Goal: Information Seeking & Learning: Learn about a topic

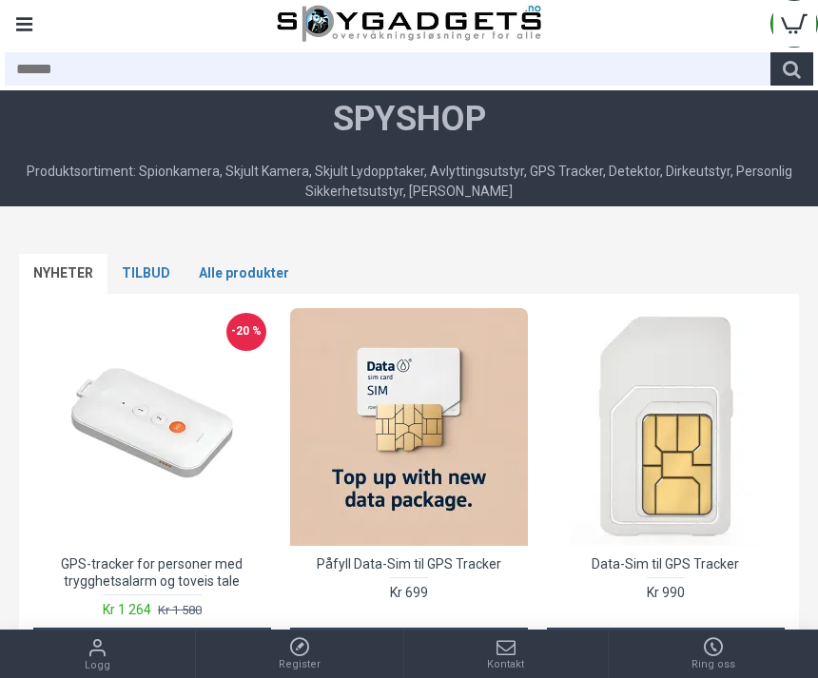
click at [262, 174] on div "Produktsortiment: Spionkamera, Skjult Kamera, Skjult Lydopptaker, Avlyttingsuts…" at bounding box center [409, 182] width 808 height 40
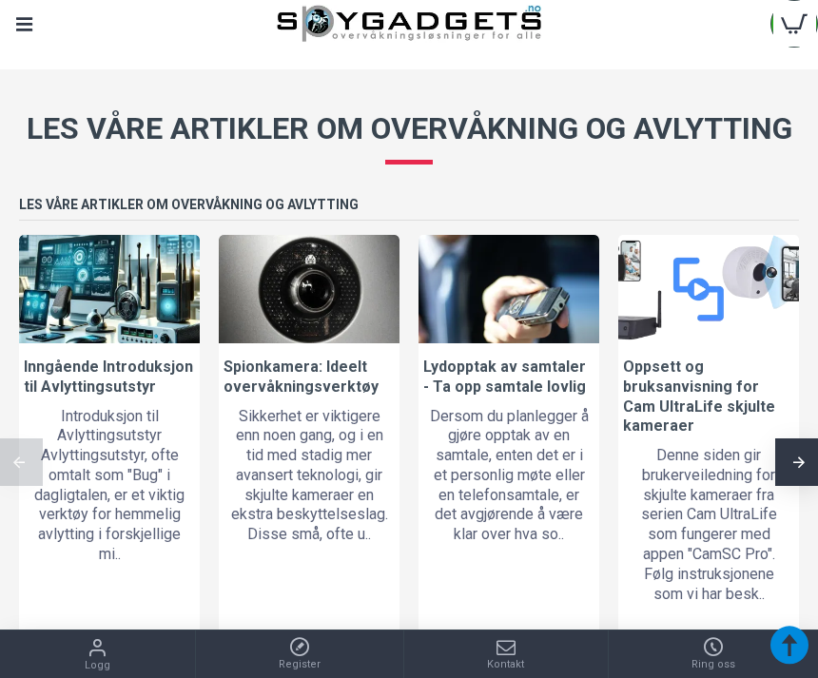
scroll to position [2053, 0]
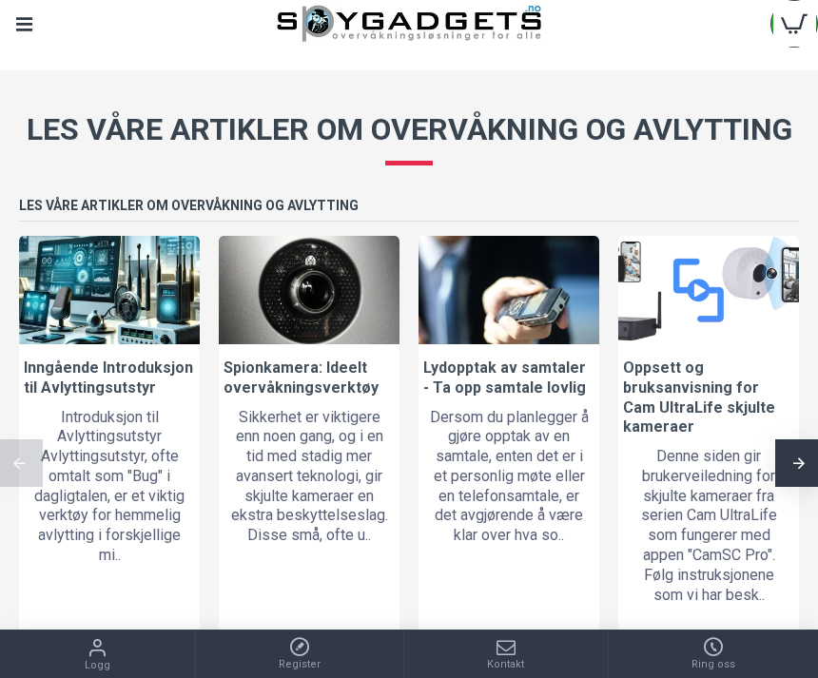
click at [313, 309] on link at bounding box center [309, 289] width 181 height 107
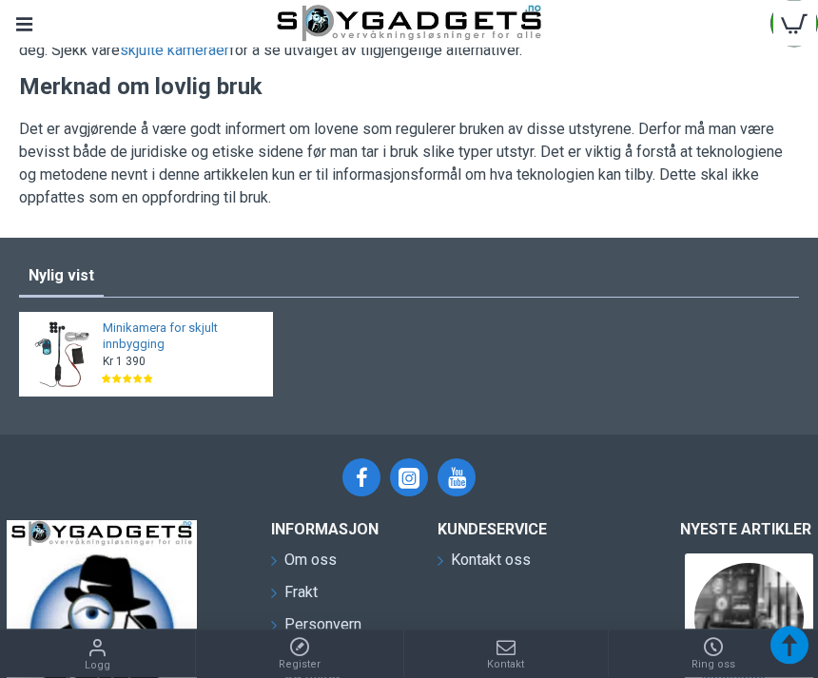
scroll to position [3507, 0]
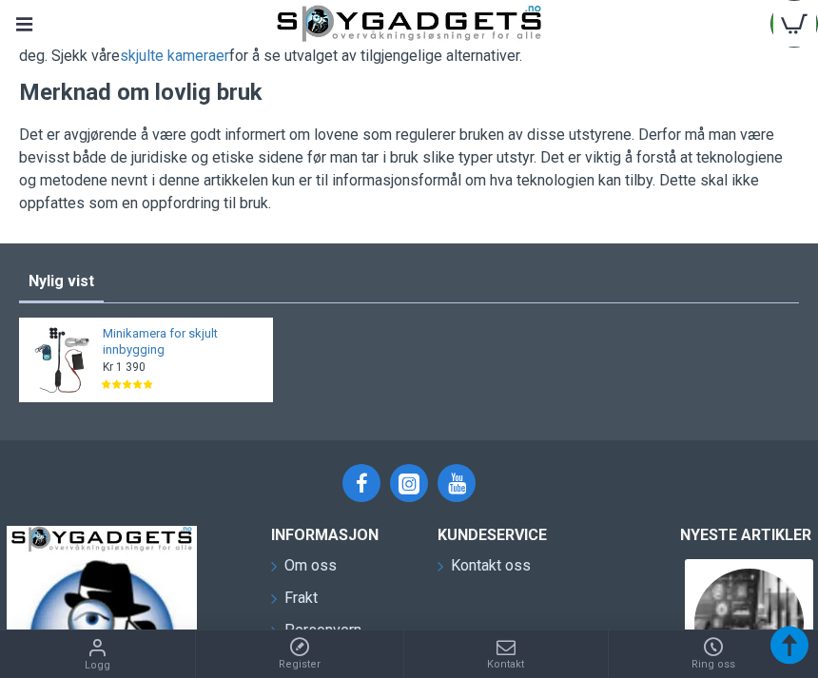
click at [96, 367] on img at bounding box center [62, 360] width 72 height 72
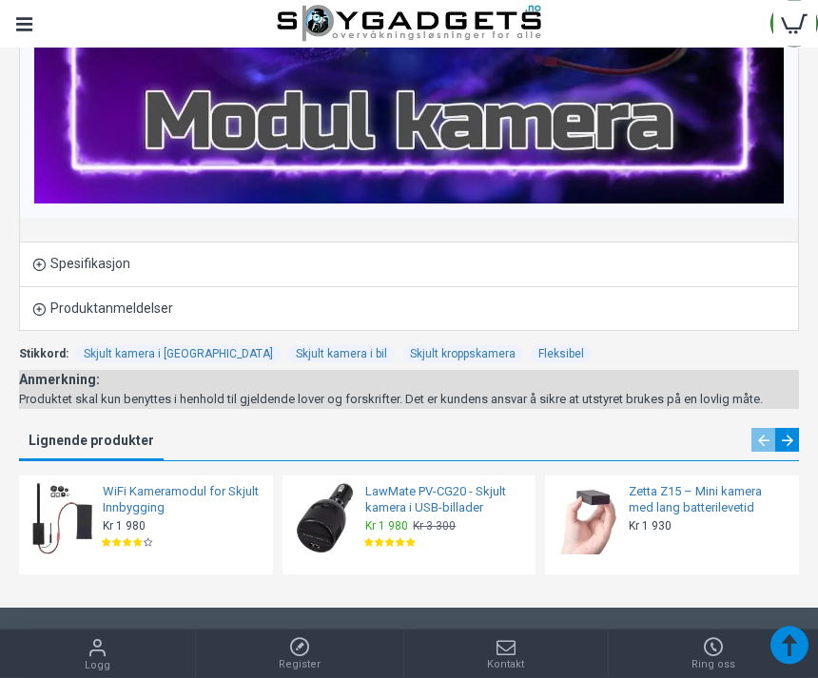
scroll to position [3466, 0]
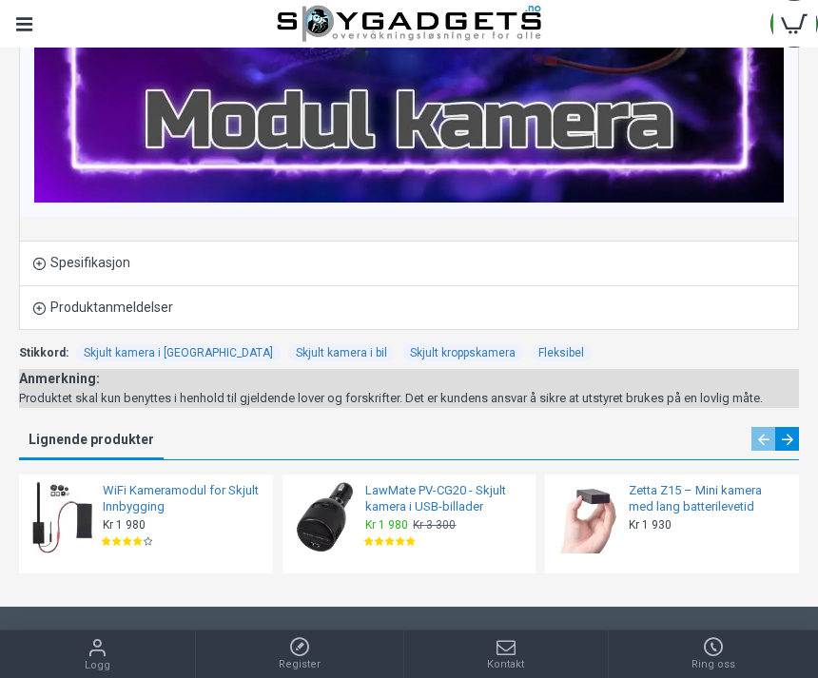
click at [97, 523] on img at bounding box center [62, 517] width 72 height 72
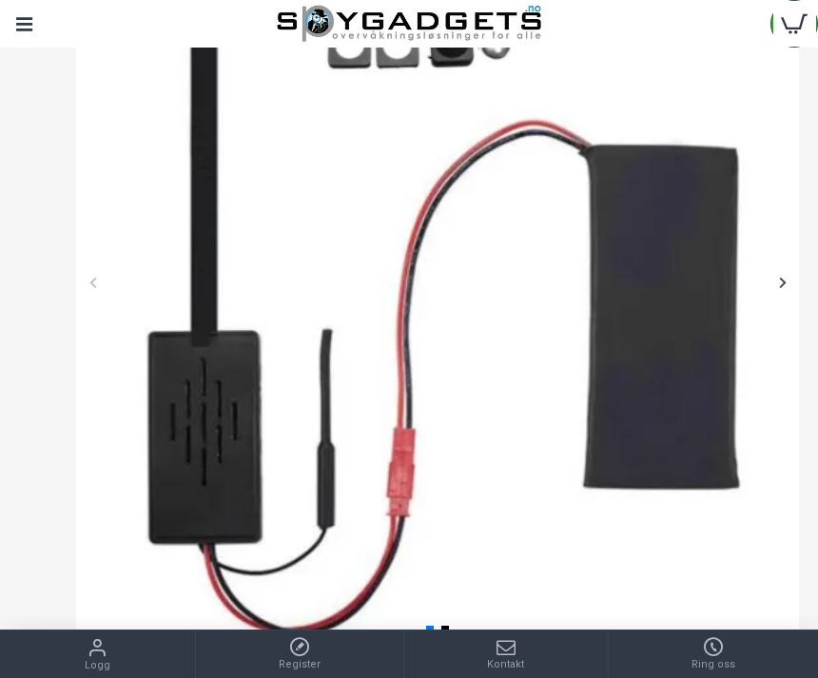
scroll to position [336, 0]
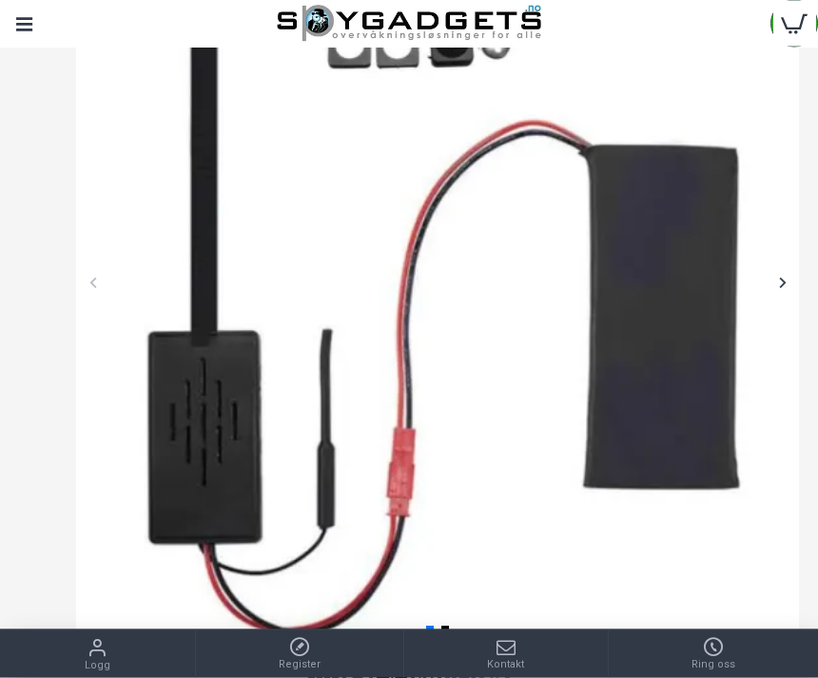
click at [772, 273] on div at bounding box center [782, 282] width 33 height 33
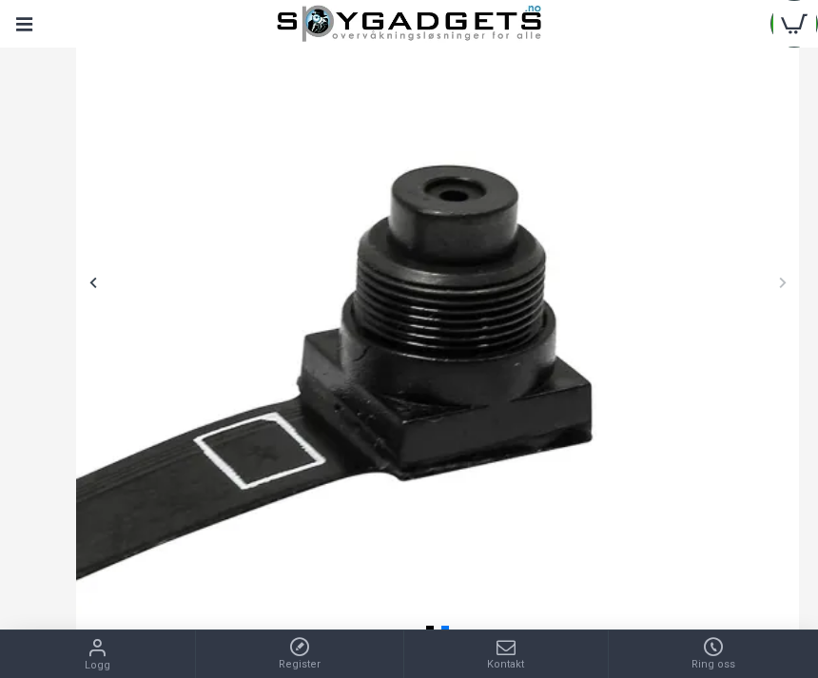
click at [773, 278] on div at bounding box center [782, 281] width 33 height 33
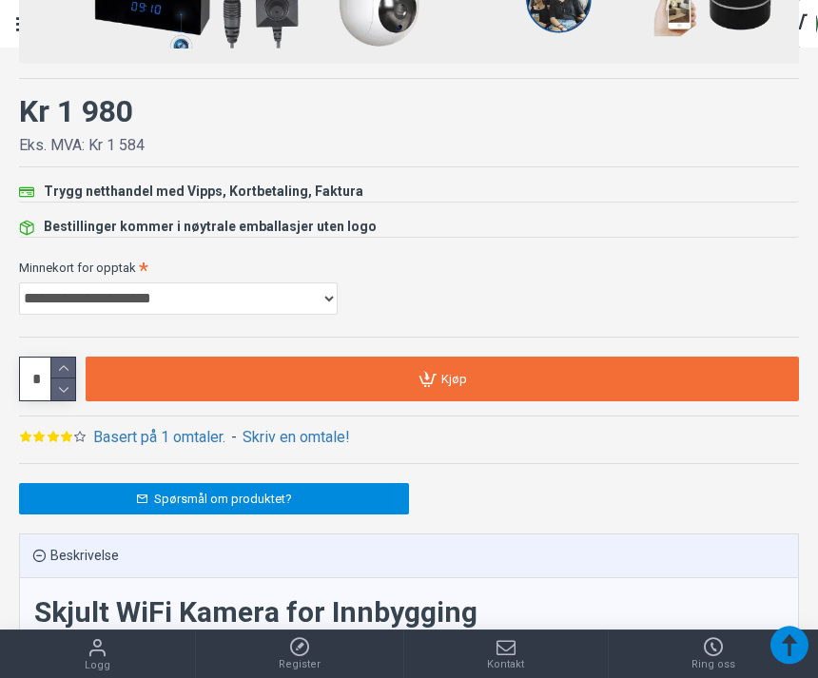
scroll to position [1386, 0]
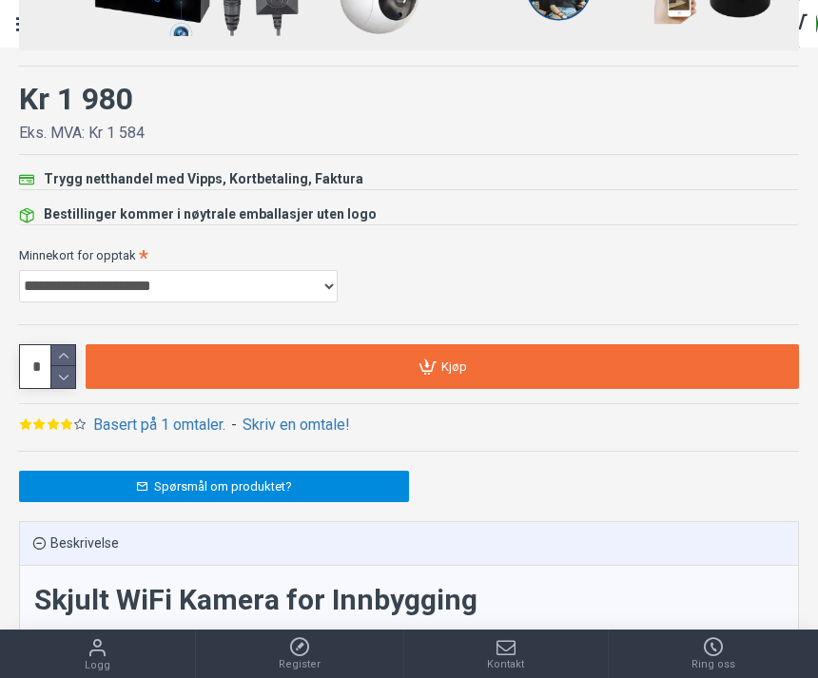
click at [146, 432] on link "Basert på 1 omtaler." at bounding box center [159, 425] width 132 height 23
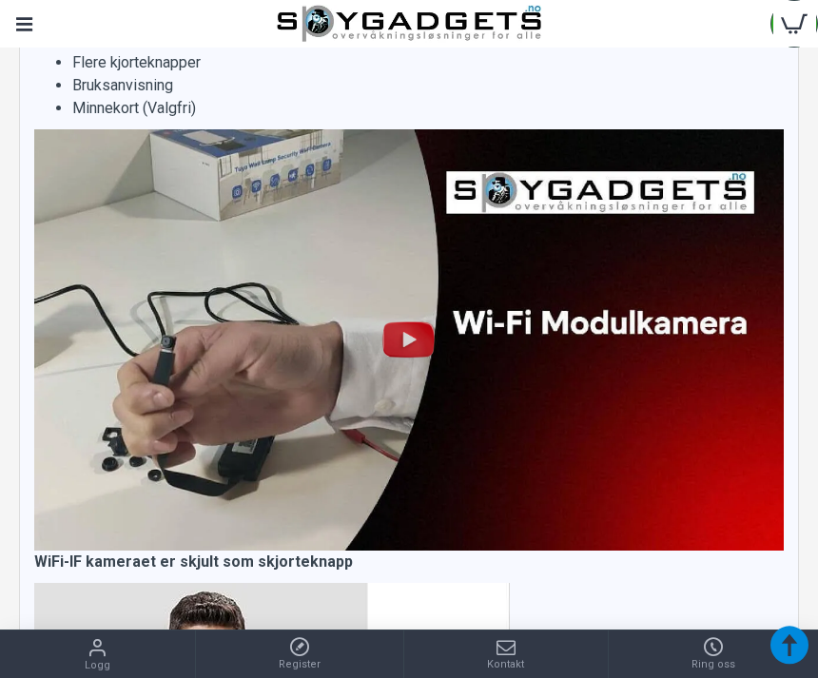
scroll to position [2770, 0]
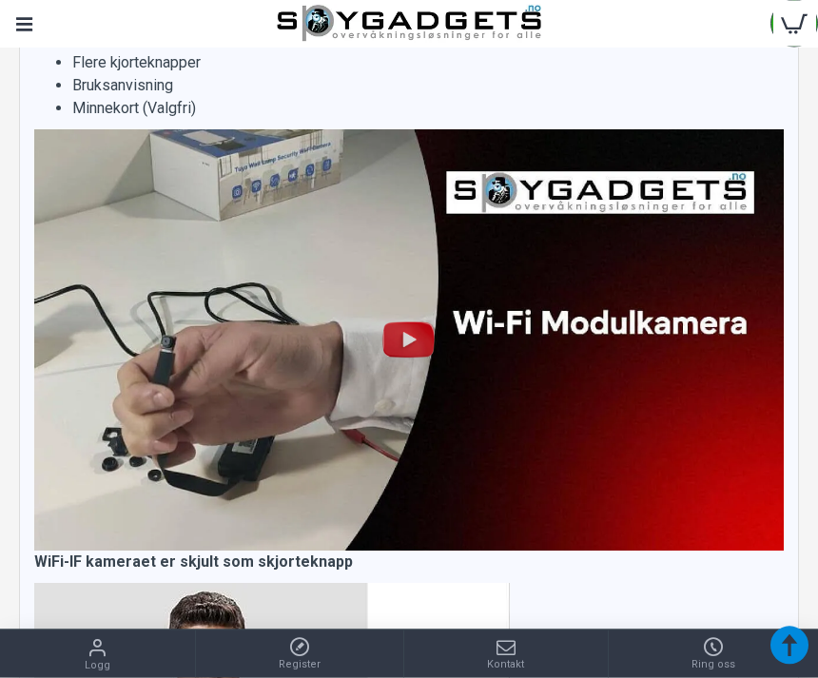
click at [409, 331] on img at bounding box center [409, 340] width 61 height 61
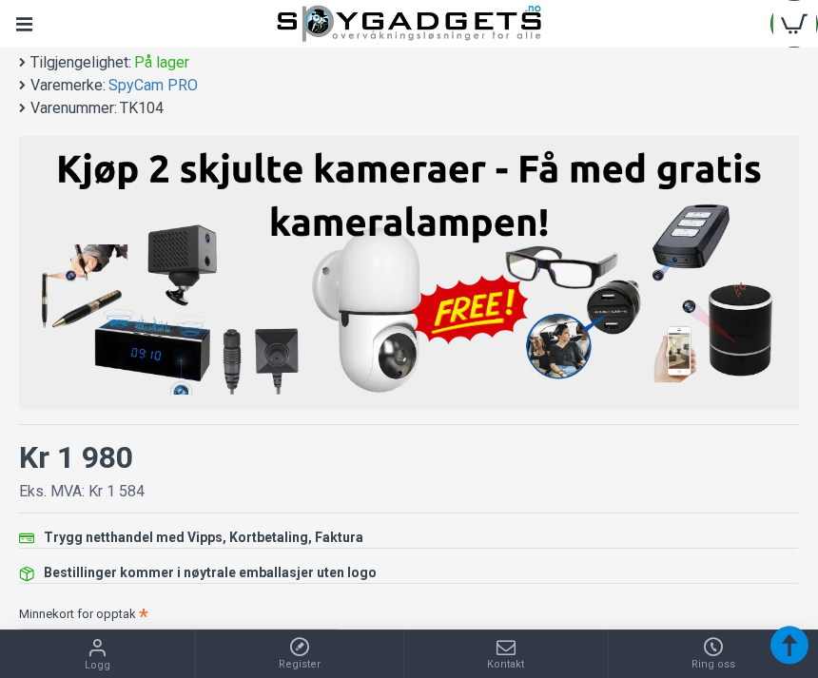
scroll to position [1026, 0]
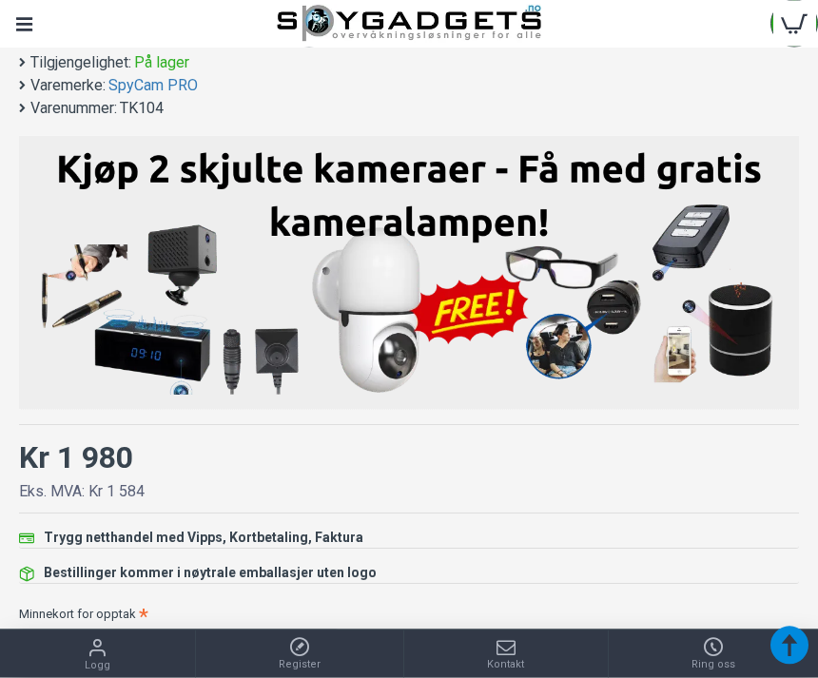
click at [328, 643] on select "**********" at bounding box center [178, 646] width 319 height 32
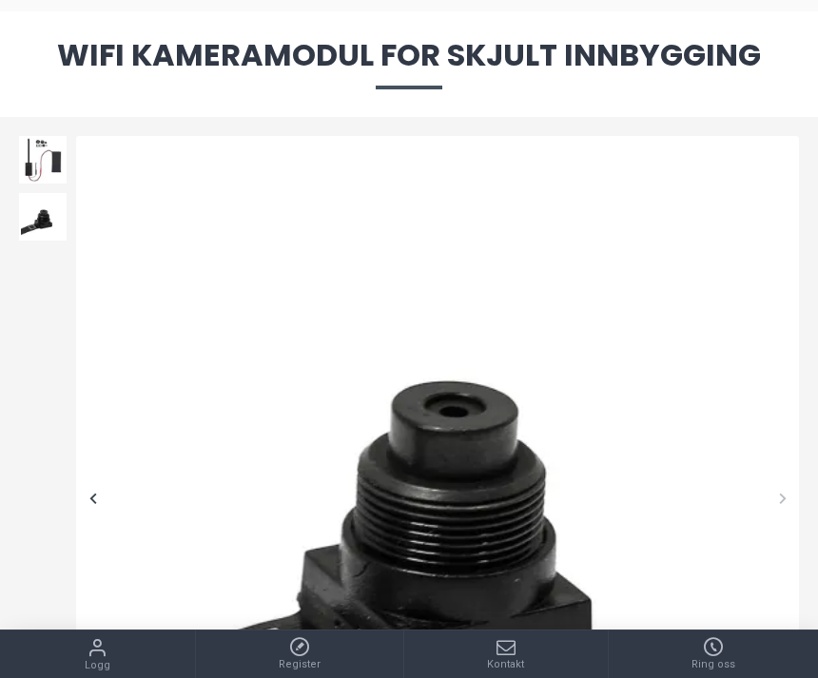
scroll to position [0, 0]
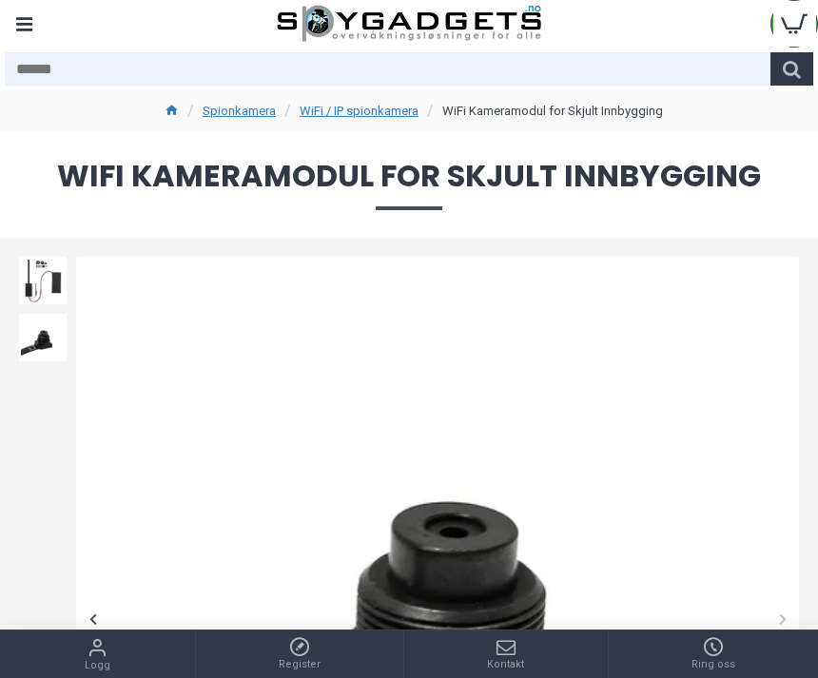
click at [35, 10] on div "Menu" at bounding box center [24, 24] width 48 height 48
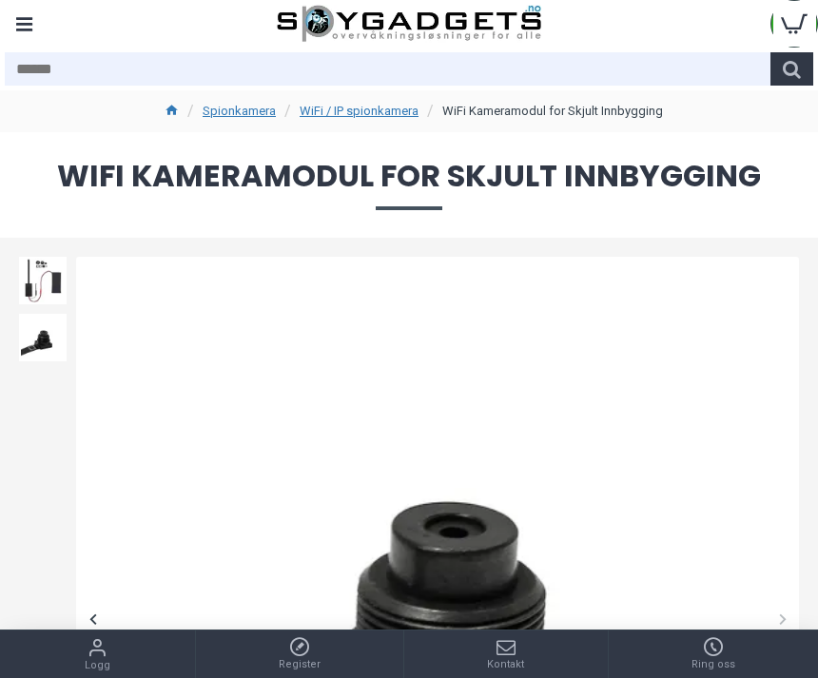
click at [165, 107] on icon at bounding box center [172, 110] width 14 height 15
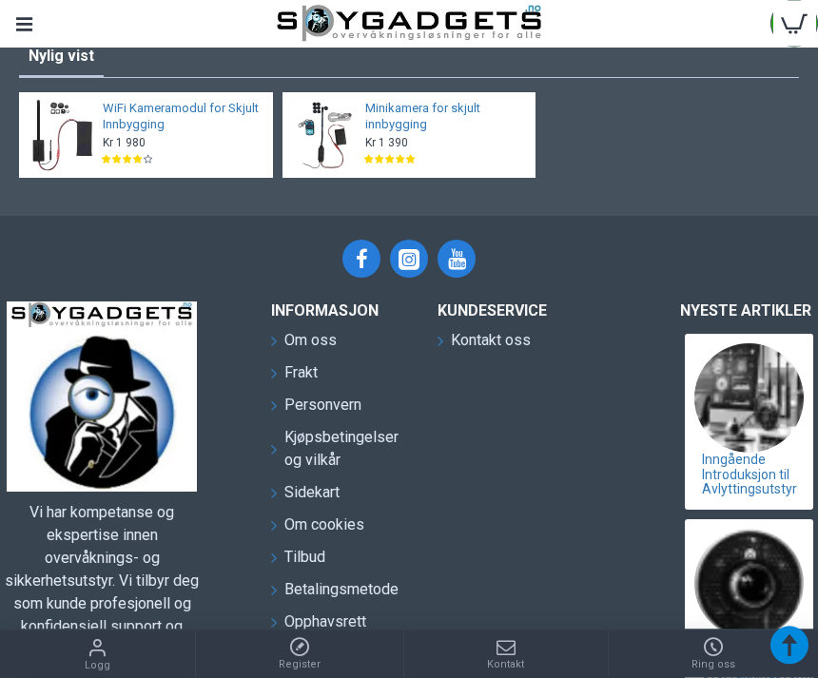
scroll to position [3638, 0]
click at [307, 361] on span "Frakt" at bounding box center [300, 372] width 33 height 23
